Goal: Communication & Community: Answer question/provide support

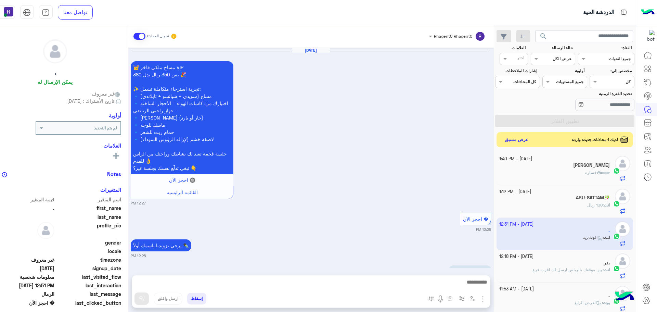
scroll to position [258, 0]
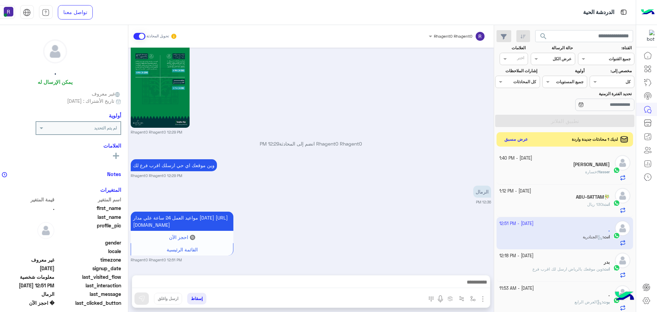
click at [530, 140] on button "عرض مسبق" at bounding box center [515, 139] width 29 height 9
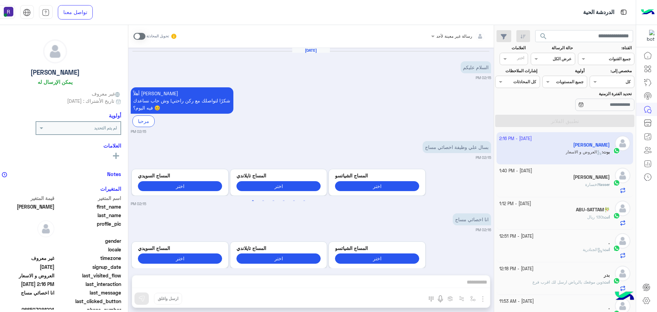
scroll to position [16, 0]
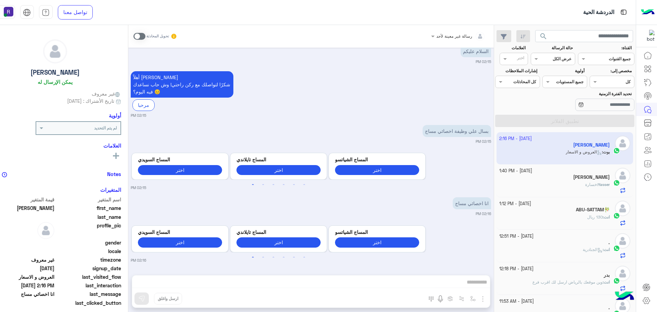
click at [374, 82] on div "أهلاً [PERSON_NAME] شكرًا لتواصلك مع ركن راحتي! وش حاب نساعدك فيه [DATE]؟ 😊 مرح…" at bounding box center [311, 93] width 360 height 49
click at [145, 35] on span at bounding box center [139, 36] width 12 height 7
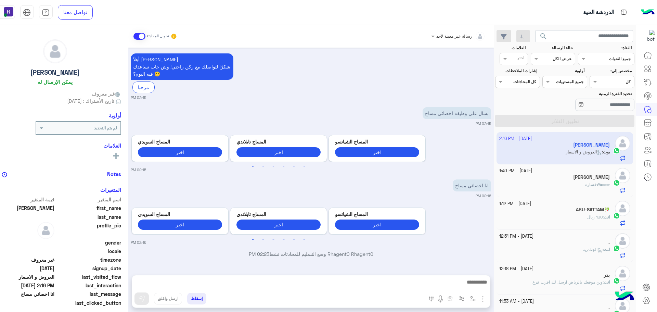
click at [487, 300] on img "button" at bounding box center [482, 298] width 8 height 8
click at [487, 289] on button "الصور" at bounding box center [472, 284] width 29 height 14
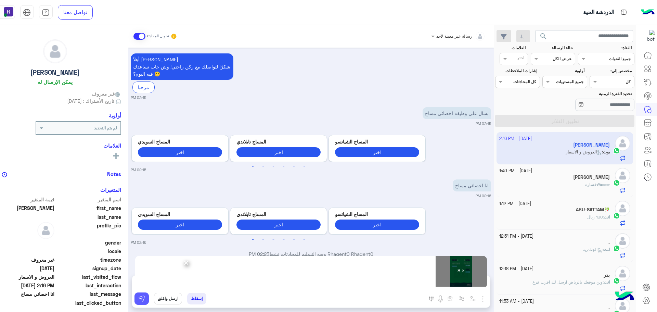
click at [145, 298] on img at bounding box center [141, 298] width 7 height 7
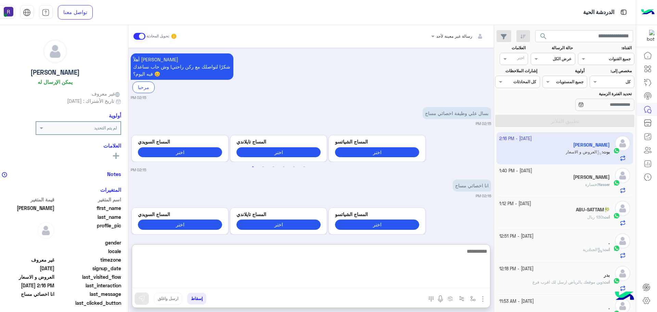
paste textarea "**********"
type textarea "**********"
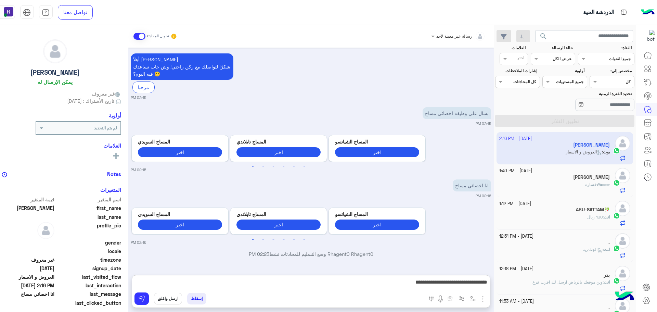
click at [565, 177] on div "[PERSON_NAME]" at bounding box center [554, 177] width 110 height 7
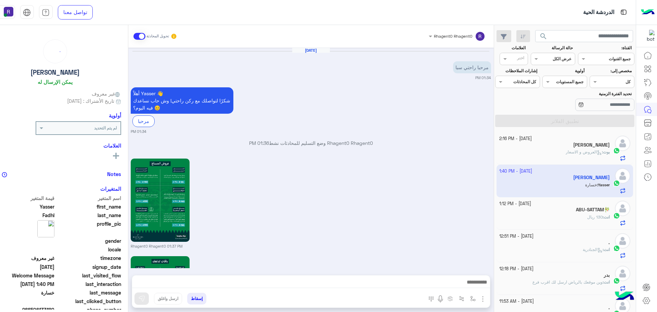
scroll to position [789, 0]
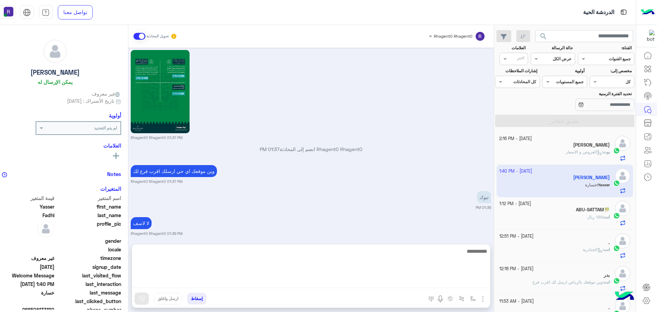
click at [291, 281] on textarea at bounding box center [311, 267] width 358 height 41
type textarea "****"
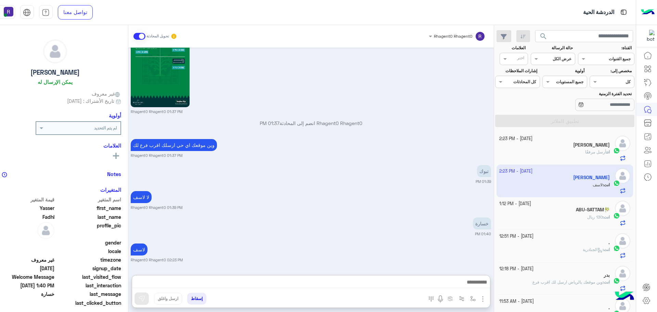
click at [585, 149] on span "أرسل مرفقًا" at bounding box center [595, 151] width 21 height 5
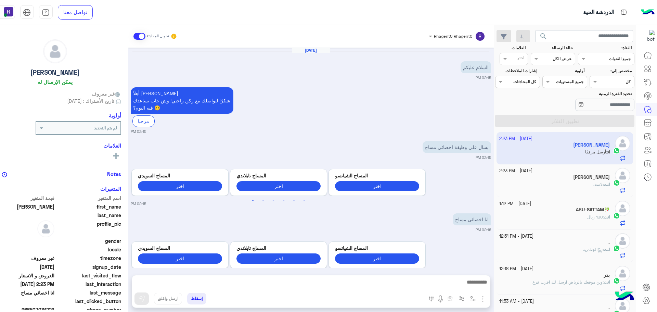
scroll to position [829, 0]
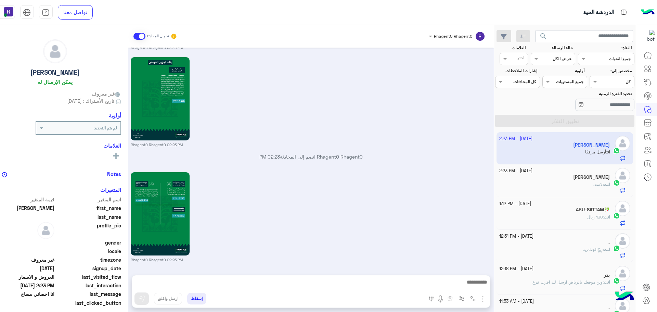
click at [592, 180] on div "[PERSON_NAME]" at bounding box center [554, 177] width 110 height 7
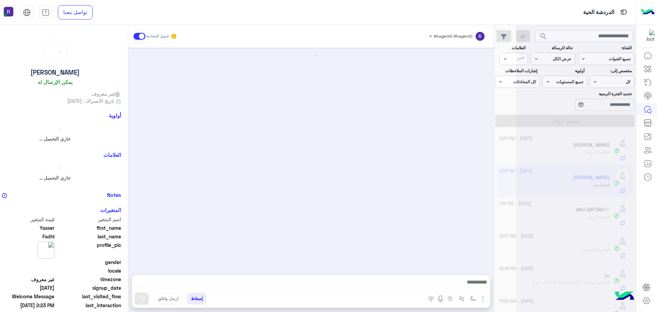
scroll to position [815, 0]
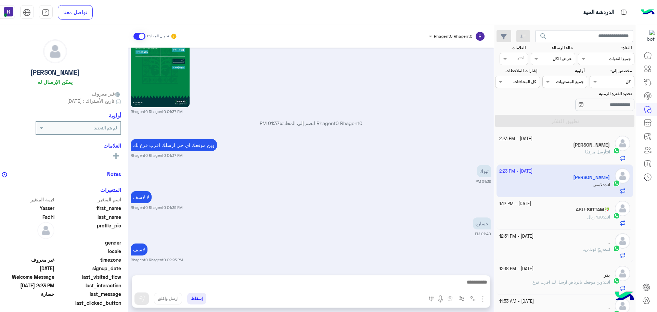
click at [446, 214] on div "[DATE] مرحبا راحتي سبا 01:34 PM أهلاً Yasser 👋 شكرًا لتواصلك مع ركن راحتي! وش ح…" at bounding box center [310, 158] width 365 height 220
click at [593, 145] on h5 "[PERSON_NAME]" at bounding box center [591, 145] width 37 height 6
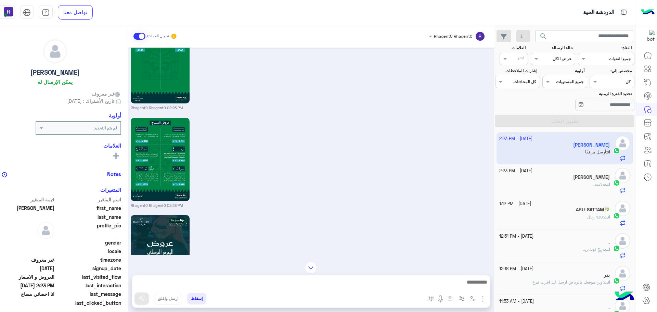
scroll to position [248, 0]
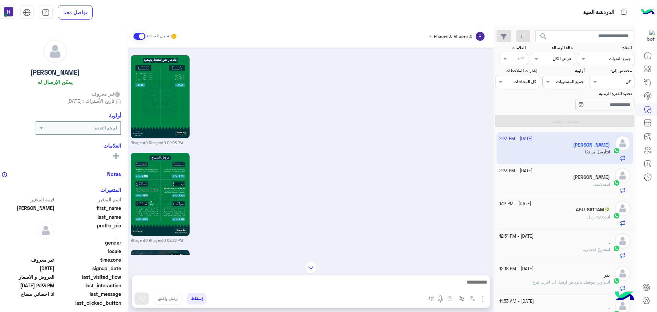
click at [595, 175] on h5 "[PERSON_NAME]" at bounding box center [591, 177] width 37 height 6
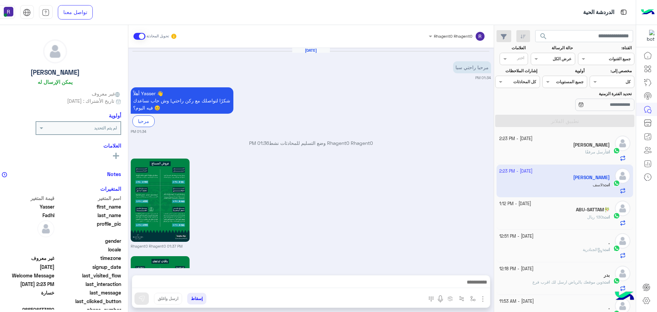
scroll to position [815, 0]
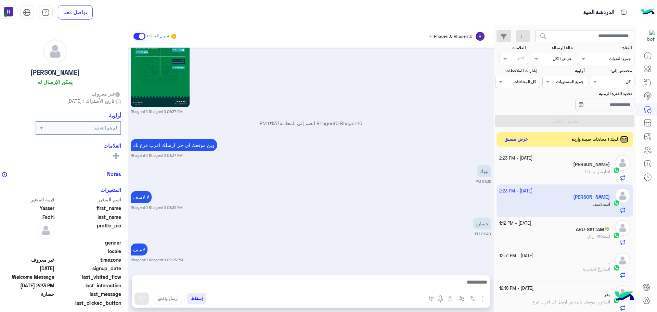
click at [530, 141] on button "عرض مسبق" at bounding box center [515, 139] width 29 height 9
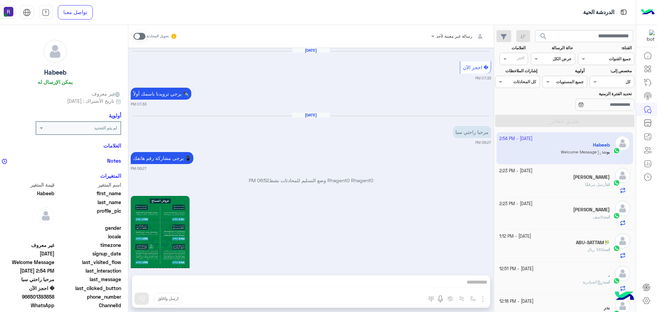
scroll to position [905, 0]
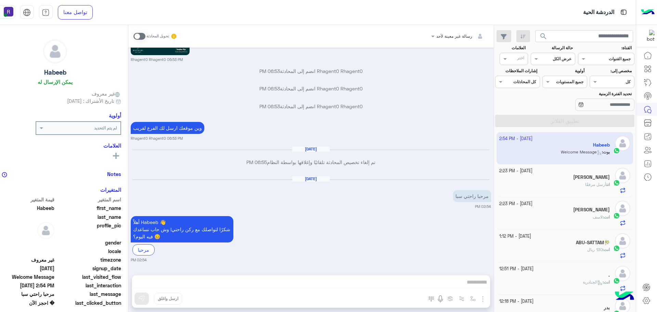
drag, startPoint x: 160, startPoint y: 35, endPoint x: 175, endPoint y: 48, distance: 19.7
click at [145, 35] on span at bounding box center [139, 36] width 12 height 7
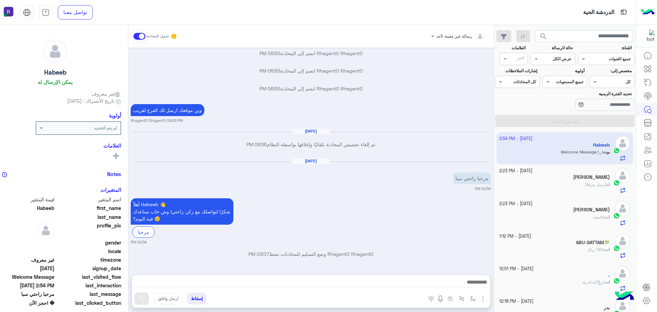
click at [487, 298] on img "button" at bounding box center [482, 298] width 8 height 8
click at [476, 285] on span "الصور" at bounding box center [469, 284] width 13 height 8
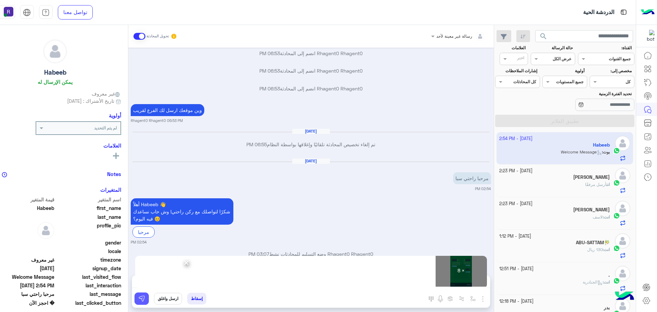
click at [149, 299] on button at bounding box center [141, 298] width 14 height 12
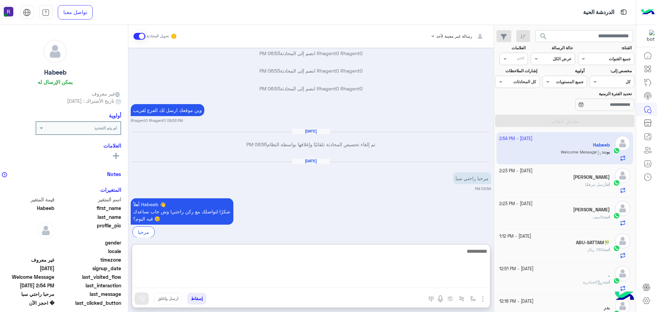
paste textarea "**********"
type textarea "**********"
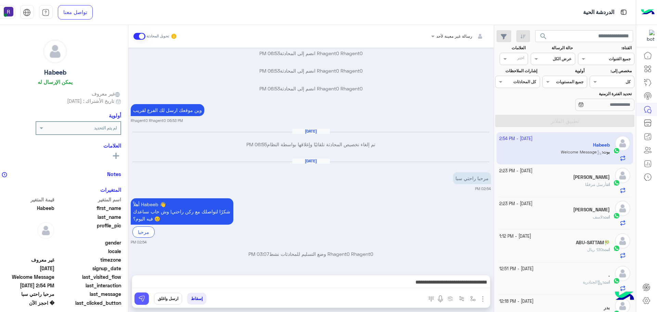
click at [149, 301] on button at bounding box center [141, 298] width 14 height 12
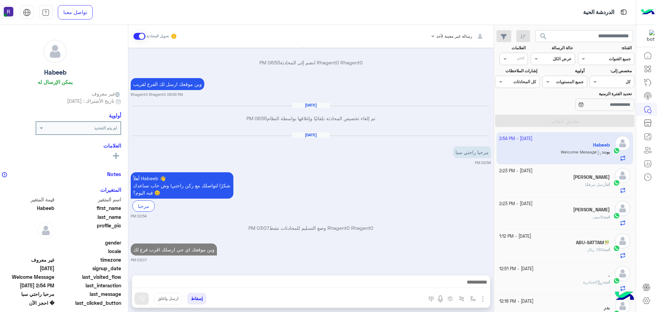
click at [551, 181] on div "انت أرسل مرفقًا" at bounding box center [554, 187] width 110 height 12
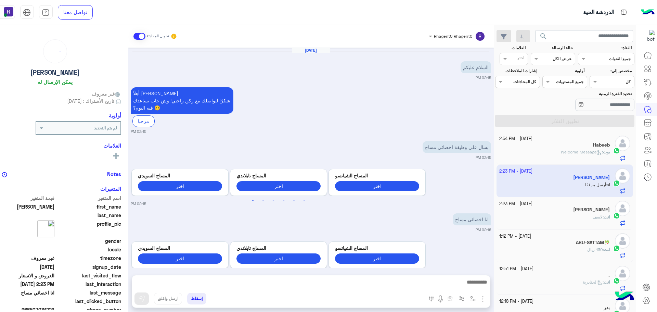
scroll to position [829, 0]
